Goal: Information Seeking & Learning: Learn about a topic

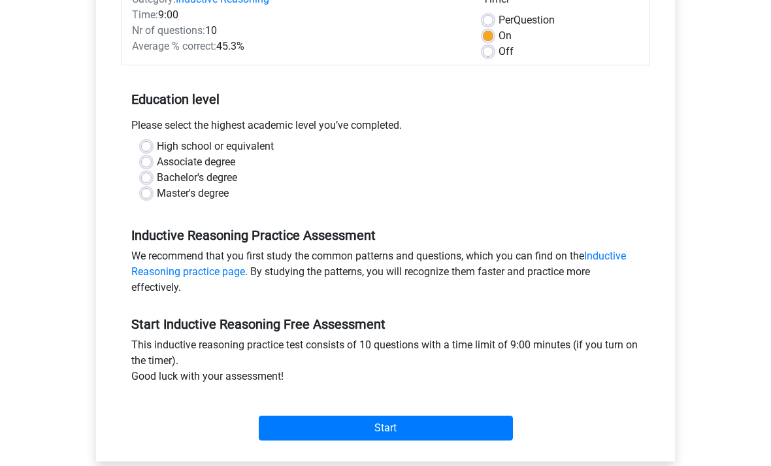
scroll to position [188, 0]
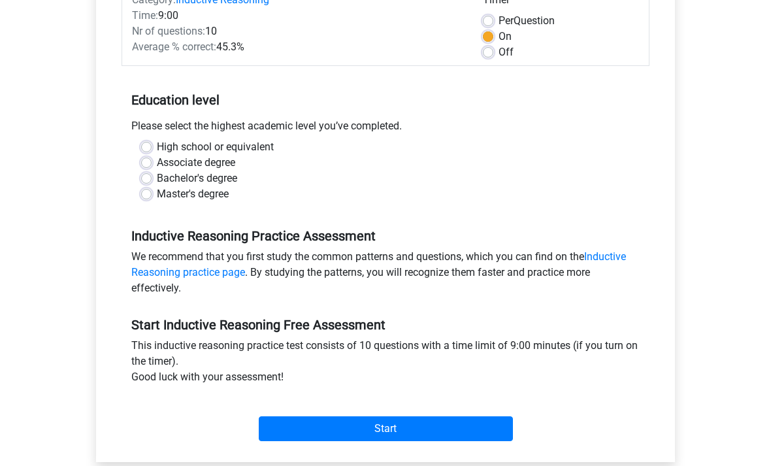
click at [464, 419] on input "Start" at bounding box center [386, 429] width 254 height 25
click at [157, 167] on label "Associate degree" at bounding box center [196, 163] width 78 height 16
click at [150, 167] on input "Associate degree" at bounding box center [146, 161] width 10 height 13
radio input "true"
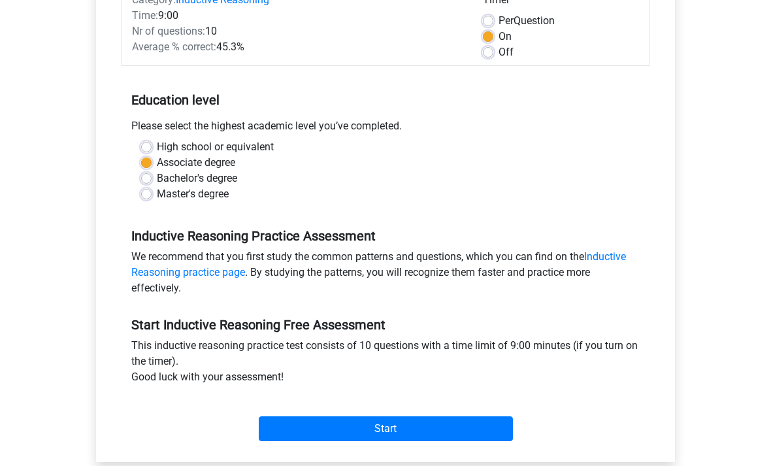
click at [157, 144] on label "High school or equivalent" at bounding box center [215, 147] width 117 height 16
click at [143, 144] on input "High school or equivalent" at bounding box center [146, 145] width 10 height 13
radio input "true"
click at [406, 438] on input "Start" at bounding box center [386, 428] width 254 height 25
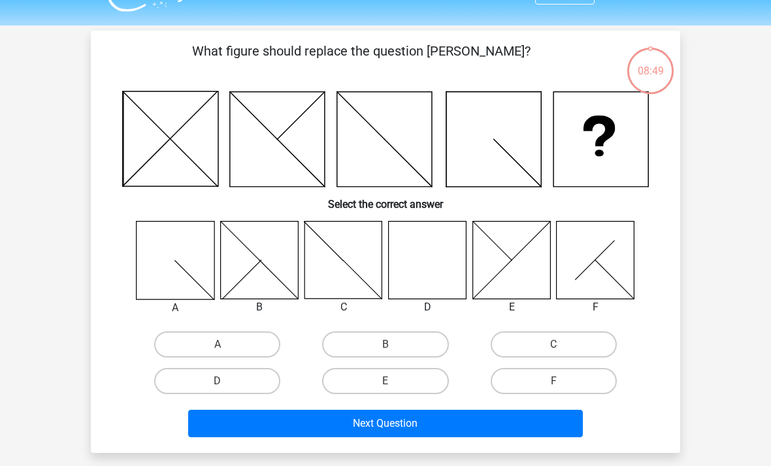
scroll to position [29, 0]
click at [255, 385] on label "D" at bounding box center [217, 381] width 126 height 26
click at [226, 385] on input "D" at bounding box center [222, 385] width 8 height 8
radio input "true"
click at [348, 418] on button "Next Question" at bounding box center [385, 423] width 395 height 27
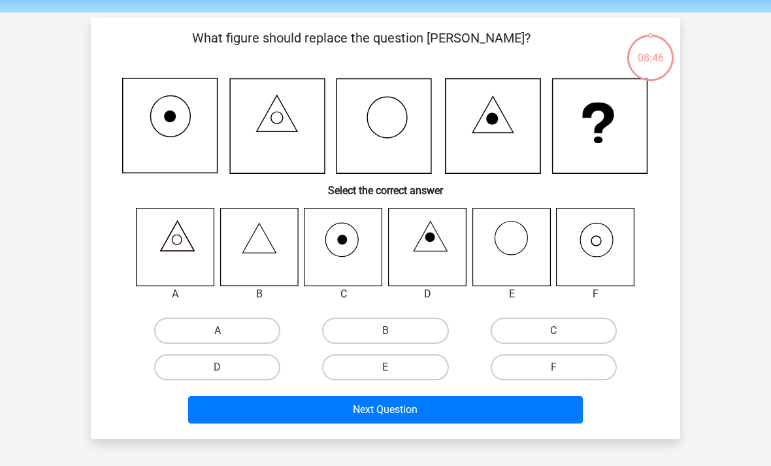
scroll to position [60, 0]
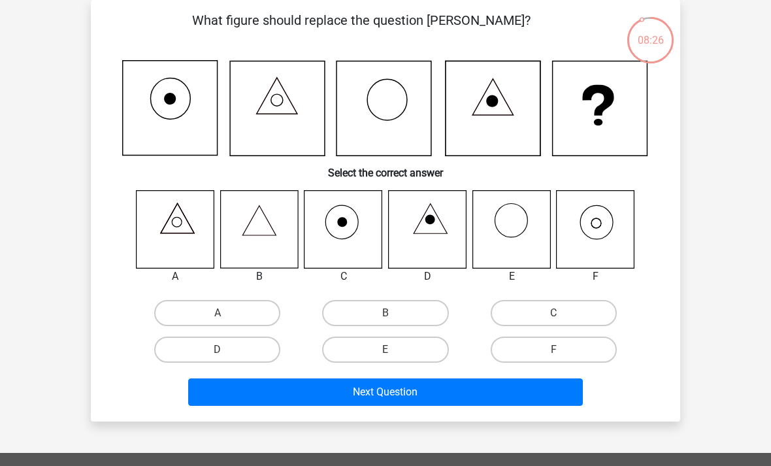
click at [548, 320] on label "C" at bounding box center [554, 313] width 126 height 26
click at [553, 320] on input "C" at bounding box center [557, 317] width 8 height 8
radio input "true"
click at [464, 383] on button "Next Question" at bounding box center [385, 391] width 395 height 27
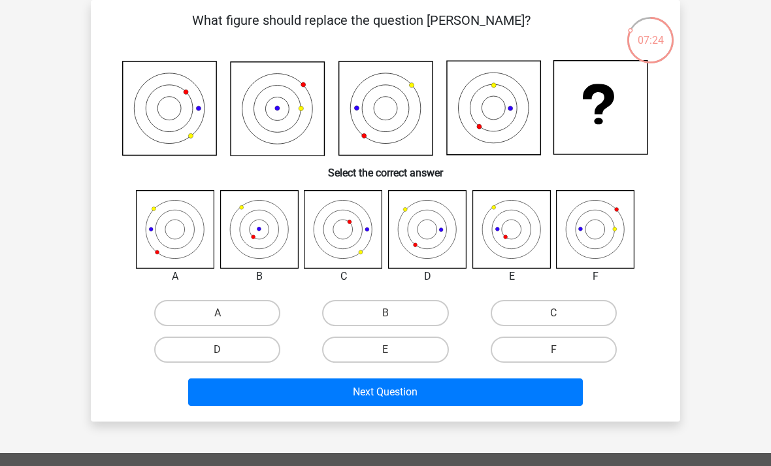
click at [568, 346] on label "F" at bounding box center [554, 349] width 126 height 26
click at [562, 349] on input "F" at bounding box center [557, 353] width 8 height 8
radio input "true"
click at [521, 389] on button "Next Question" at bounding box center [385, 391] width 395 height 27
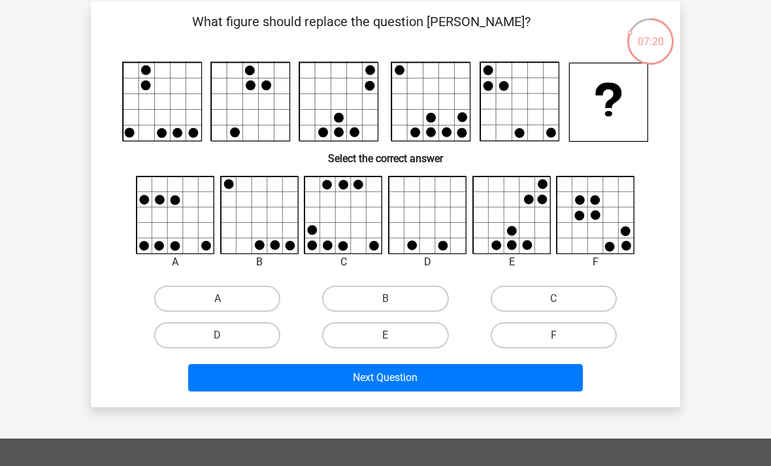
scroll to position [58, 0]
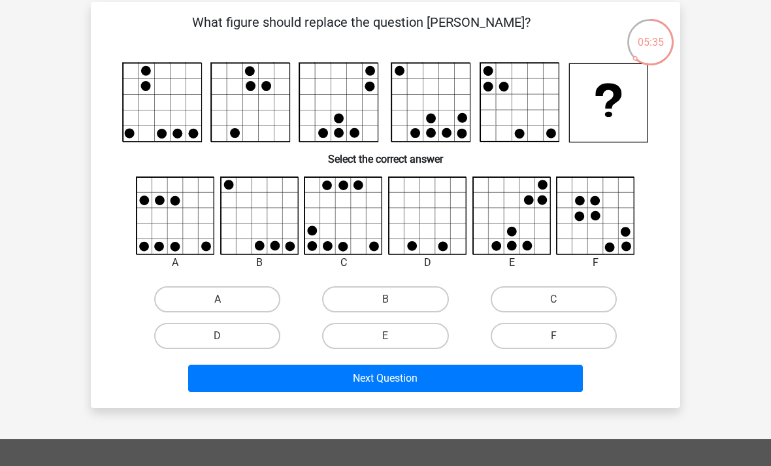
click at [415, 301] on label "B" at bounding box center [385, 299] width 126 height 26
click at [394, 301] on input "B" at bounding box center [389, 303] width 8 height 8
radio input "true"
click at [427, 385] on button "Next Question" at bounding box center [385, 378] width 395 height 27
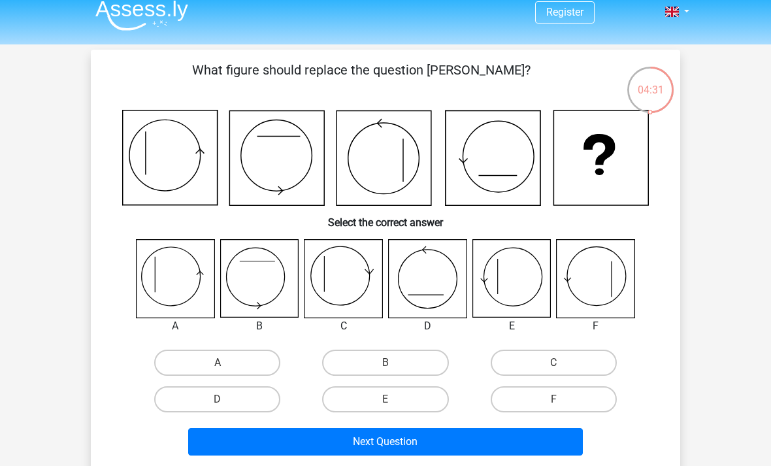
scroll to position [10, 0]
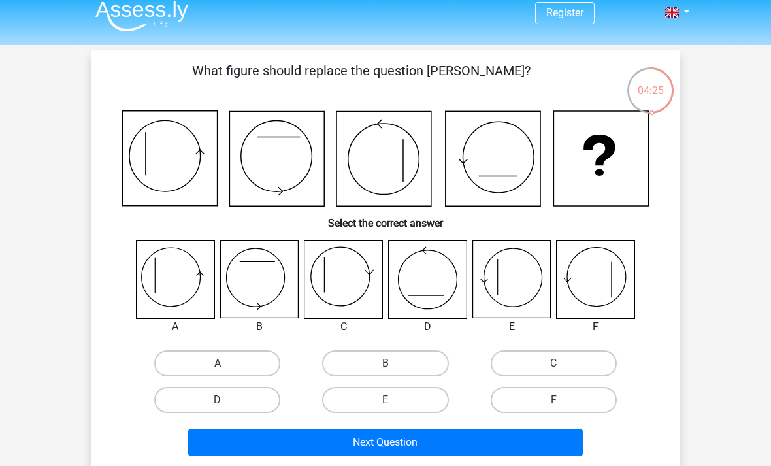
click at [343, 357] on label "B" at bounding box center [385, 363] width 126 height 26
click at [385, 363] on input "B" at bounding box center [389, 367] width 8 height 8
radio input "true"
click at [308, 432] on button "Next Question" at bounding box center [385, 442] width 395 height 27
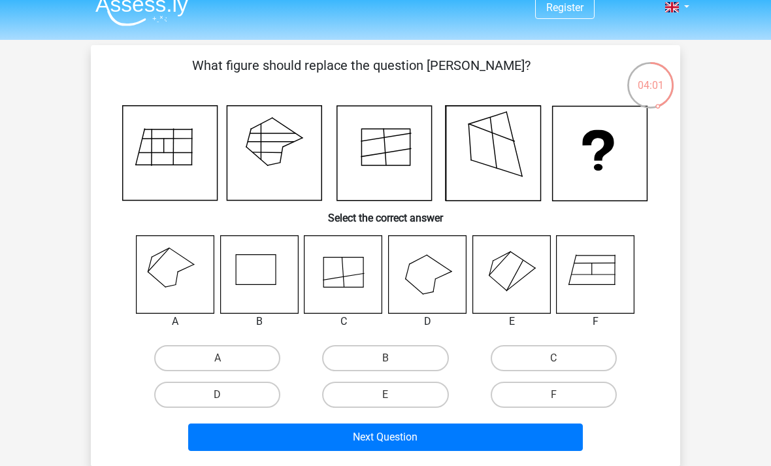
scroll to position [17, 0]
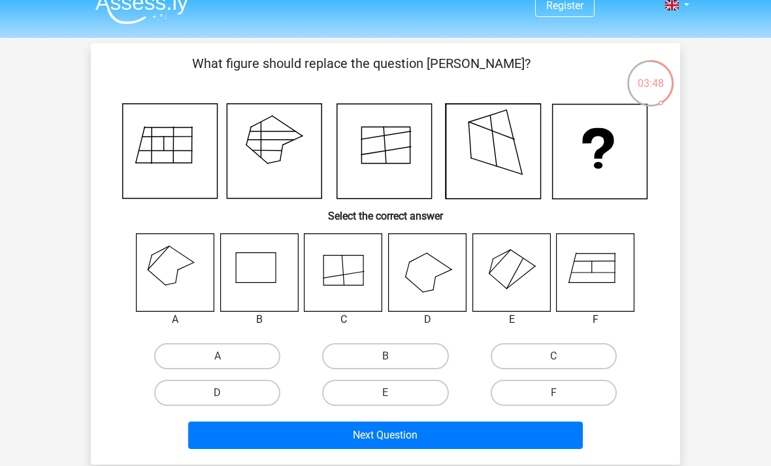
click at [368, 355] on label "B" at bounding box center [385, 356] width 126 height 26
click at [385, 356] on input "B" at bounding box center [389, 360] width 8 height 8
radio input "true"
click at [359, 432] on button "Next Question" at bounding box center [385, 434] width 395 height 27
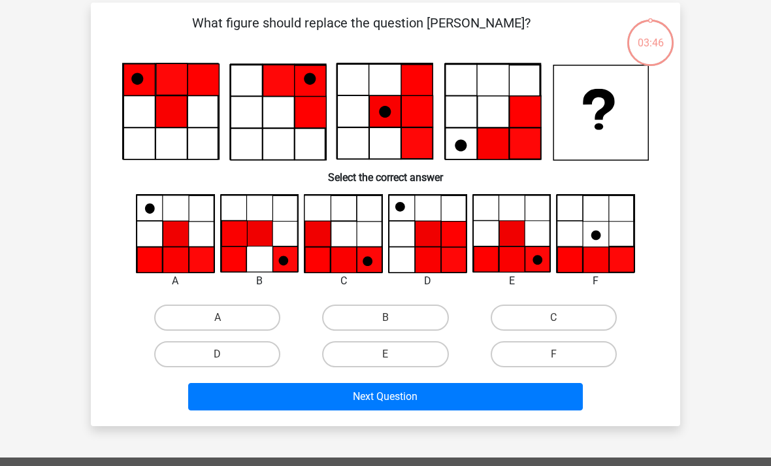
scroll to position [60, 0]
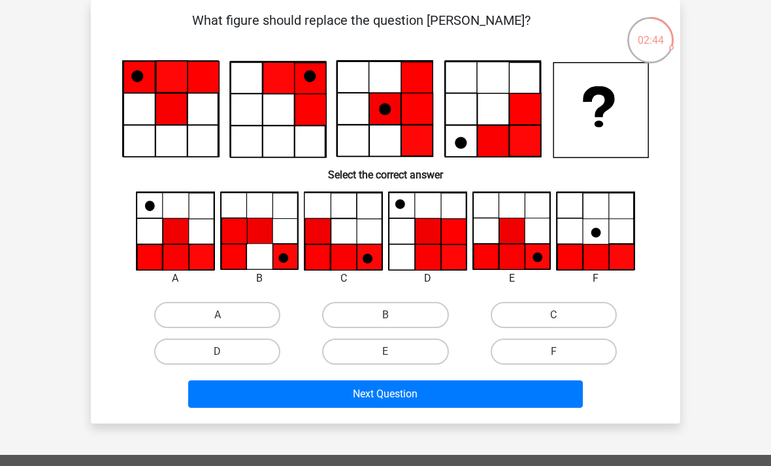
click at [357, 322] on label "B" at bounding box center [385, 315] width 126 height 26
click at [385, 322] on input "B" at bounding box center [389, 319] width 8 height 8
radio input "true"
click at [355, 393] on button "Next Question" at bounding box center [385, 393] width 395 height 27
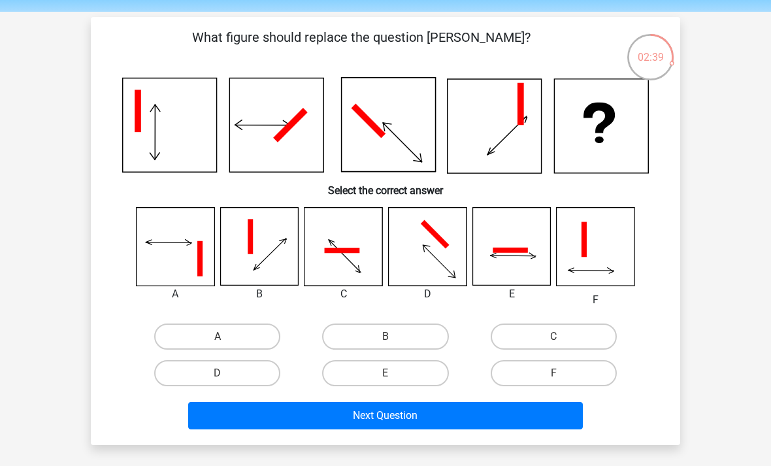
scroll to position [5, 0]
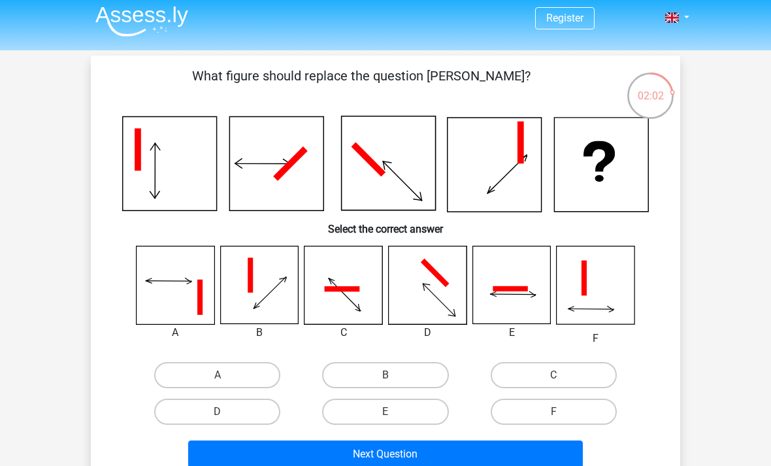
click at [432, 406] on label "E" at bounding box center [385, 411] width 126 height 26
click at [394, 412] on input "E" at bounding box center [389, 416] width 8 height 8
radio input "true"
click at [558, 418] on input "F" at bounding box center [557, 416] width 8 height 8
radio input "true"
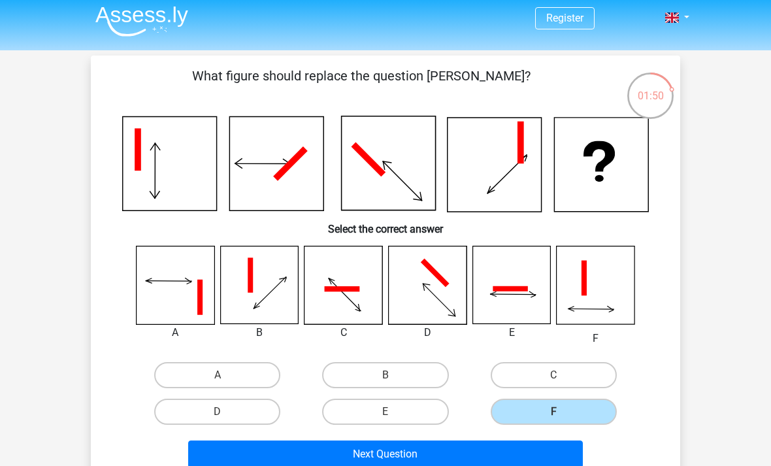
click at [529, 452] on button "Next Question" at bounding box center [385, 453] width 395 height 27
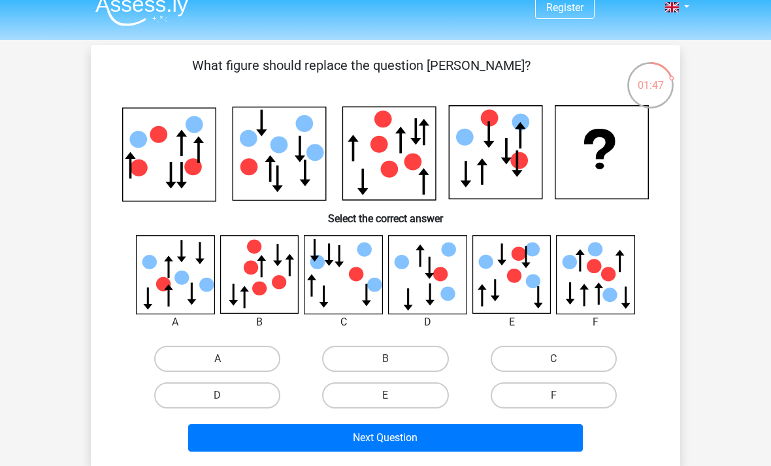
scroll to position [14, 0]
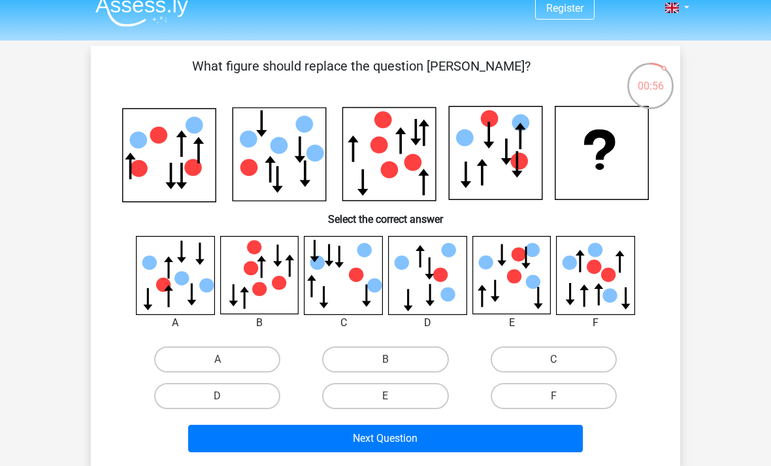
click at [551, 370] on label "C" at bounding box center [554, 359] width 126 height 26
click at [553, 368] on input "C" at bounding box center [557, 363] width 8 height 8
radio input "true"
click at [506, 434] on button "Next Question" at bounding box center [385, 438] width 395 height 27
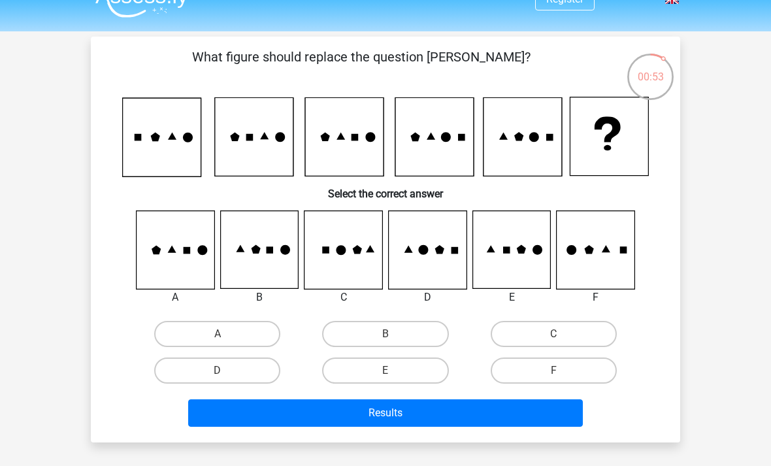
scroll to position [24, 0]
click at [556, 371] on input "F" at bounding box center [557, 374] width 8 height 8
radio input "true"
click at [532, 411] on button "Results" at bounding box center [385, 412] width 395 height 27
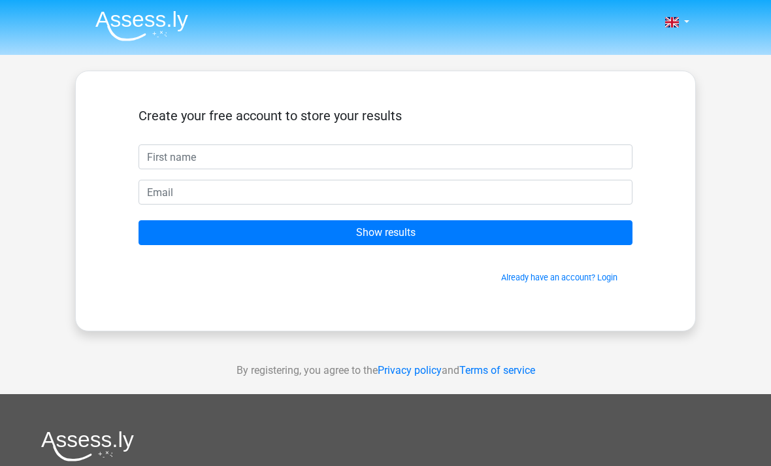
click at [466, 161] on input "text" at bounding box center [385, 156] width 494 height 25
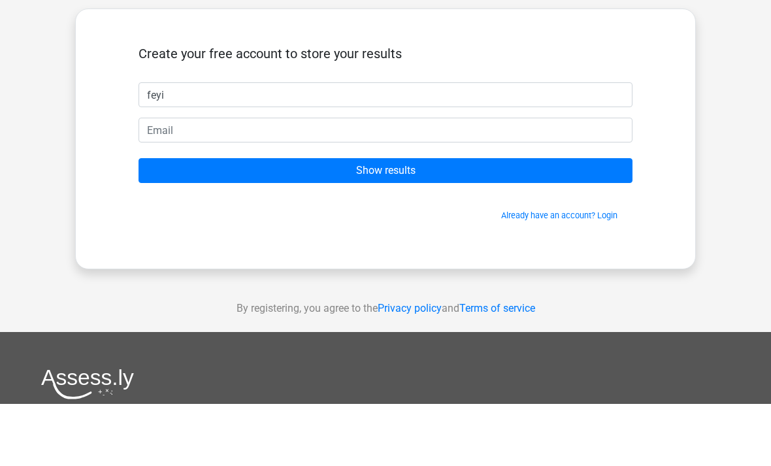
type input "feyi"
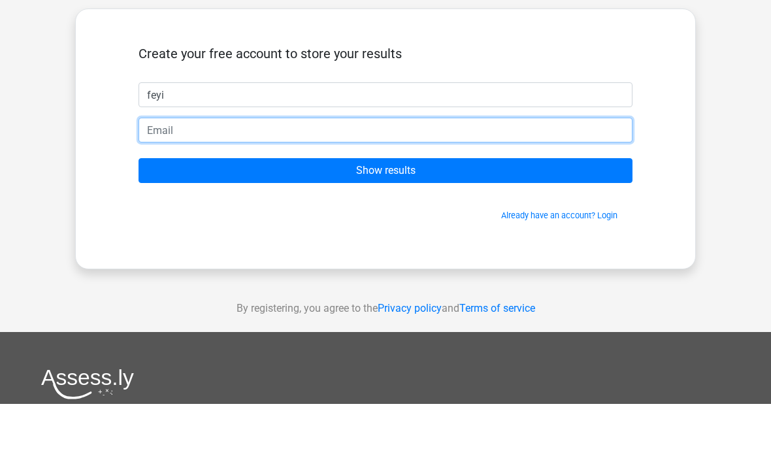
click at [382, 180] on input "email" at bounding box center [385, 192] width 494 height 25
type input "[EMAIL_ADDRESS]"
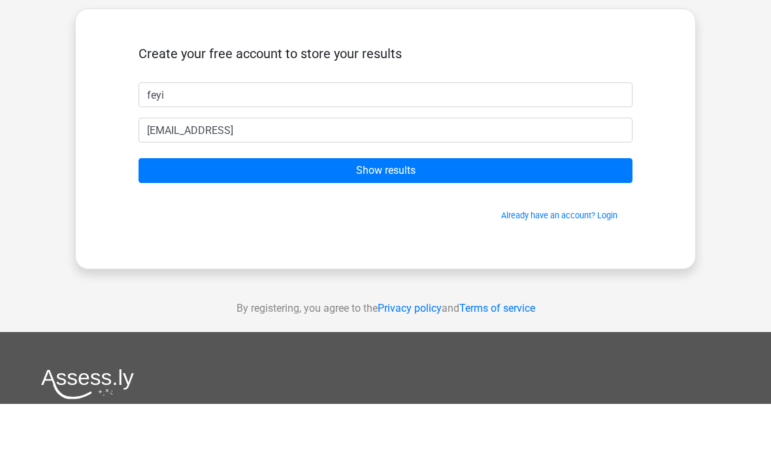
click at [485, 220] on input "Show results" at bounding box center [385, 232] width 494 height 25
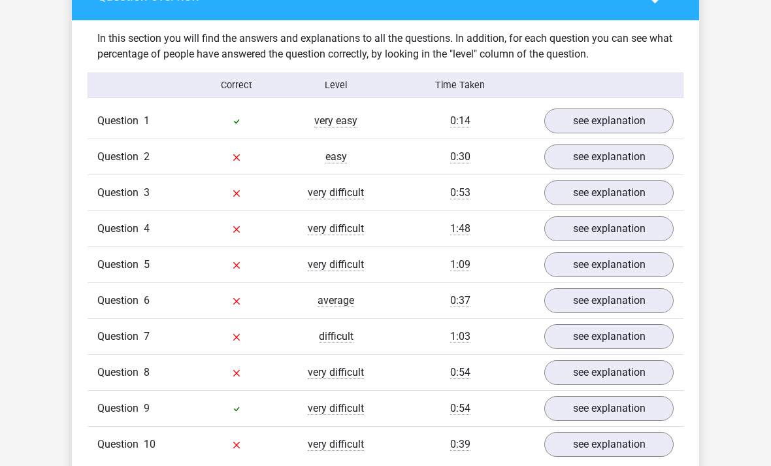
scroll to position [966, 0]
click at [631, 158] on link "see explanation" at bounding box center [608, 156] width 129 height 25
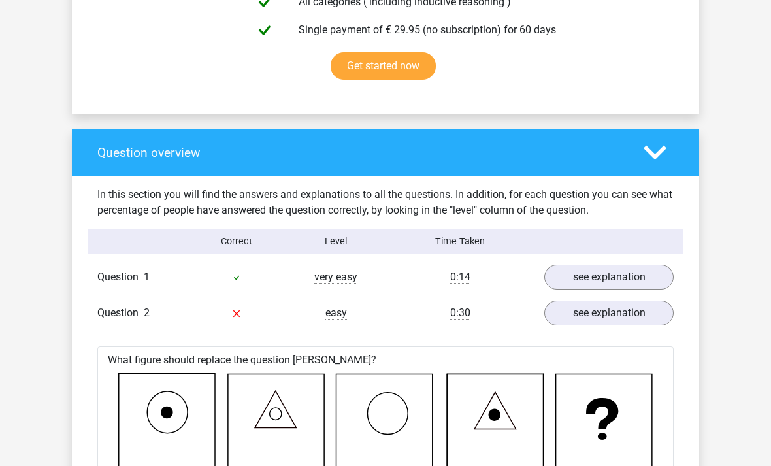
scroll to position [810, 0]
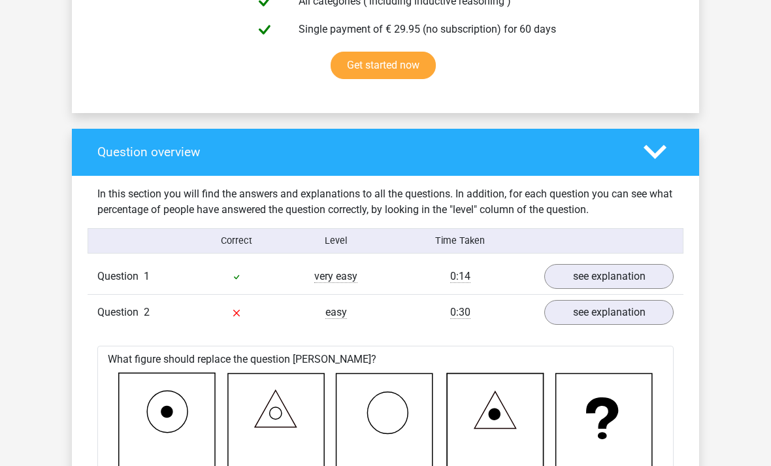
click at [663, 163] on icon at bounding box center [654, 151] width 23 height 23
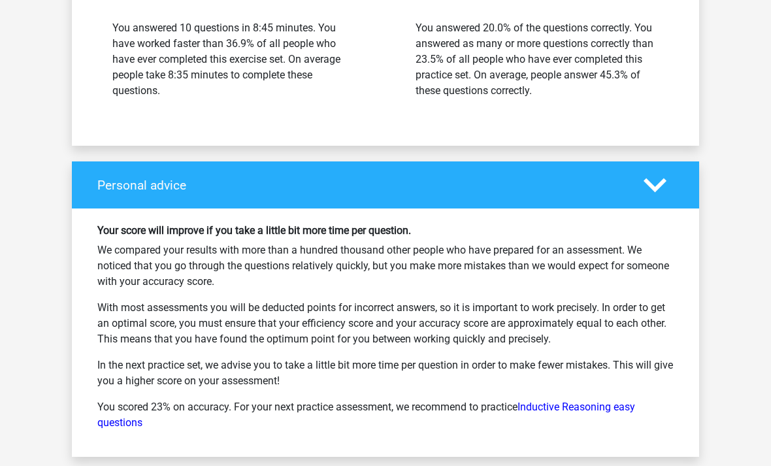
scroll to position [1260, 0]
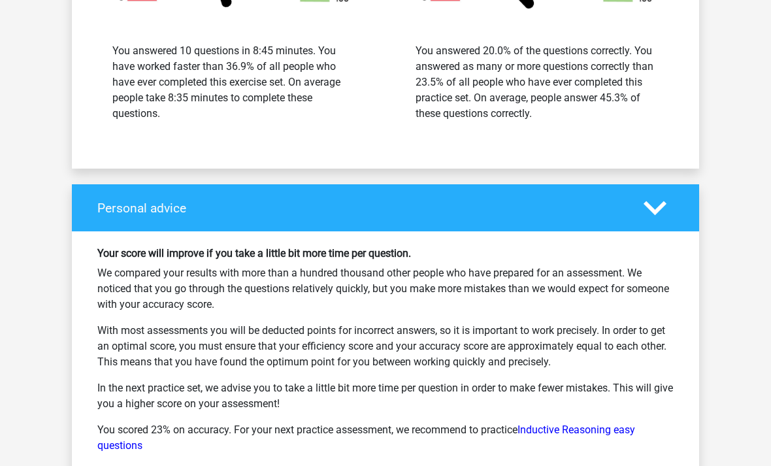
click at [666, 201] on icon at bounding box center [654, 208] width 23 height 23
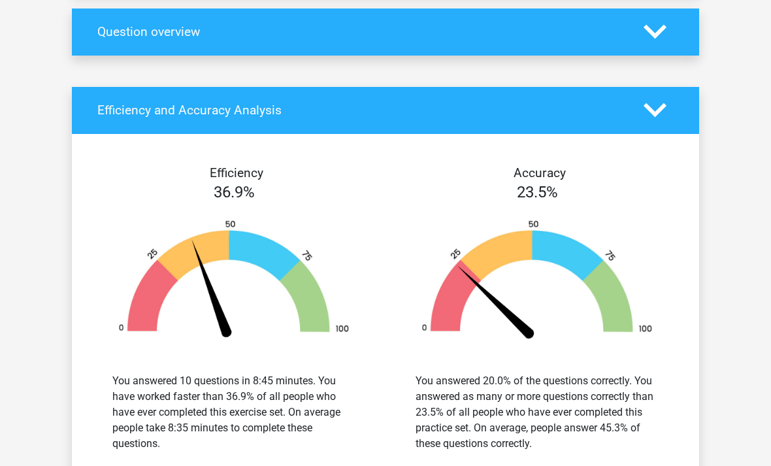
scroll to position [931, 0]
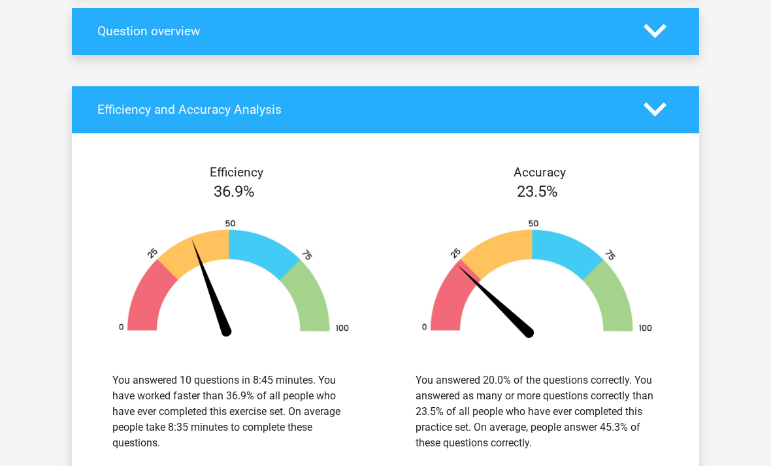
click at [665, 116] on icon at bounding box center [654, 109] width 23 height 23
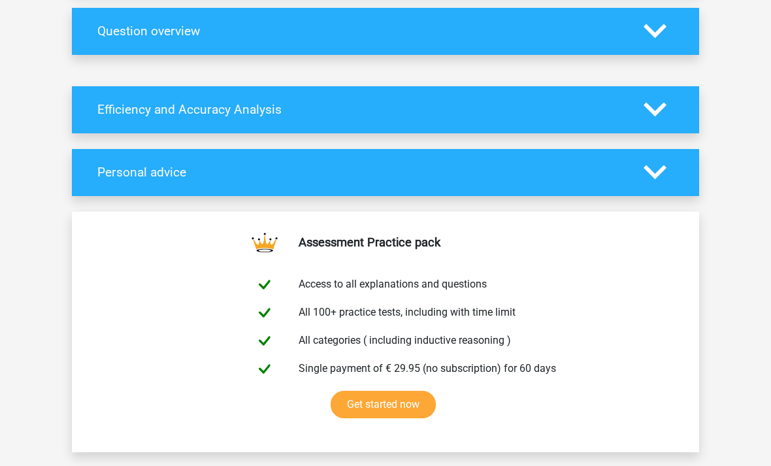
click at [665, 114] on icon at bounding box center [654, 109] width 23 height 23
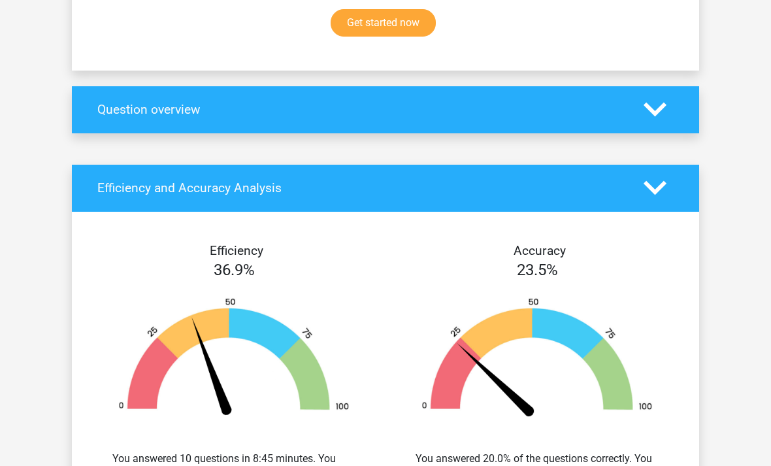
click at [666, 116] on icon at bounding box center [654, 110] width 23 height 23
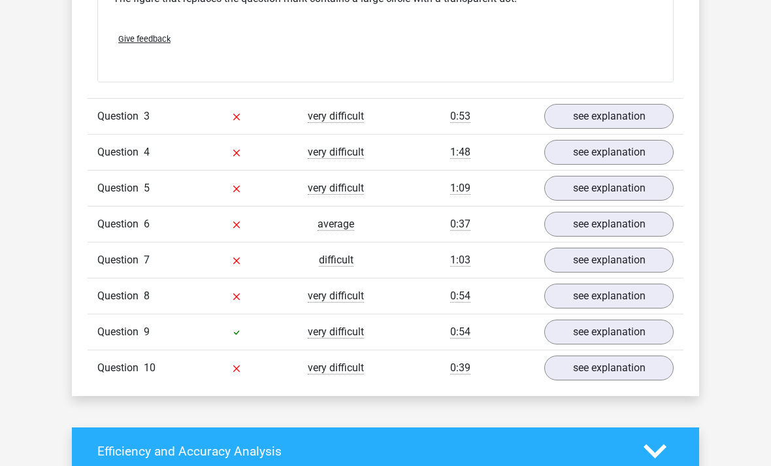
scroll to position [1808, 0]
click at [662, 116] on link "see explanation" at bounding box center [608, 117] width 129 height 25
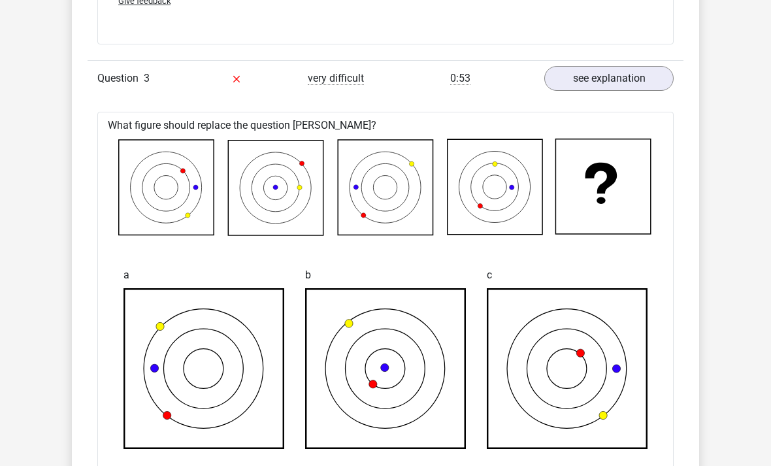
scroll to position [1846, 0]
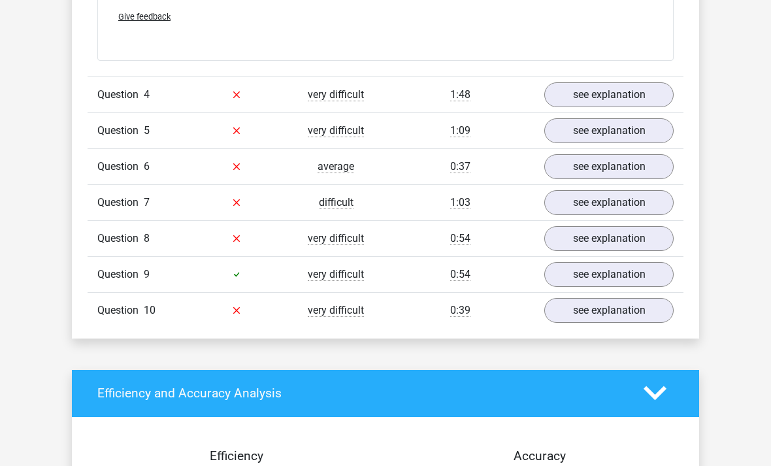
click at [569, 93] on link "see explanation" at bounding box center [608, 95] width 129 height 25
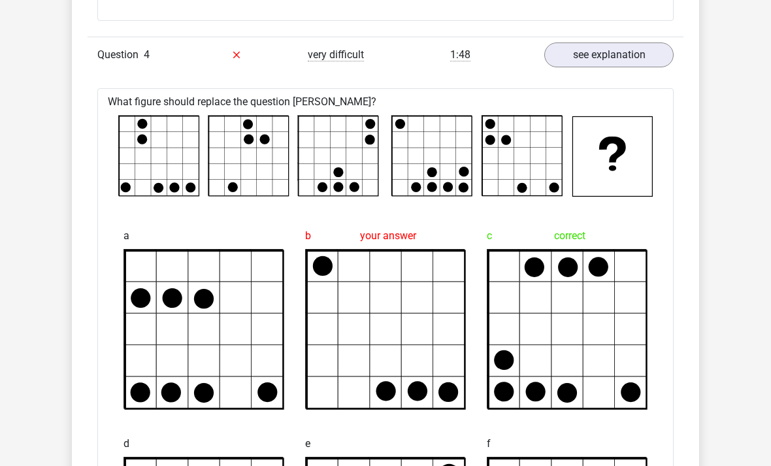
scroll to position [2987, 0]
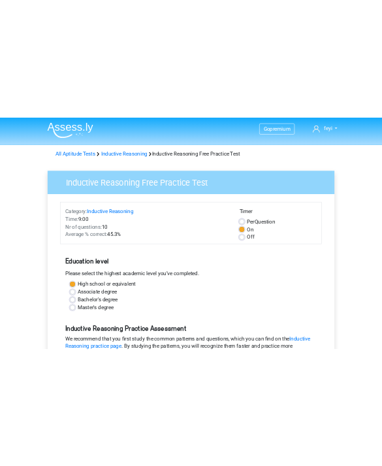
scroll to position [-9, 0]
